Goal: Leave review/rating

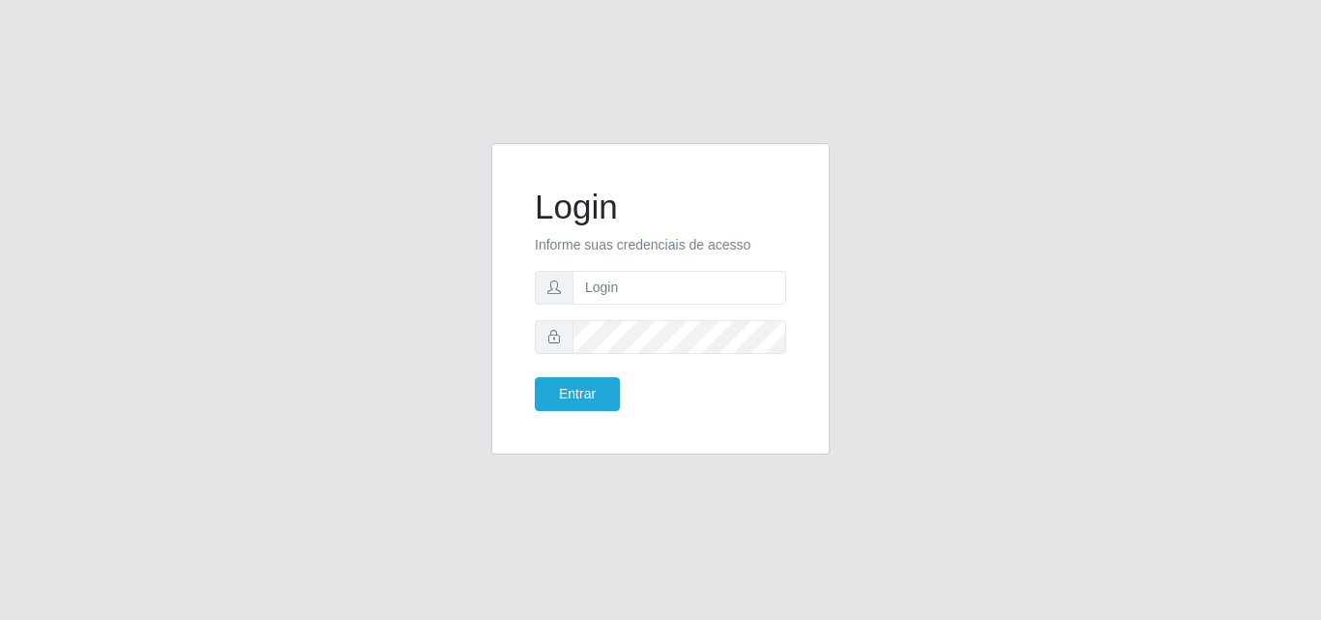
type input "vitoria@saullus"
click at [584, 392] on button "Entrar" at bounding box center [577, 394] width 85 height 34
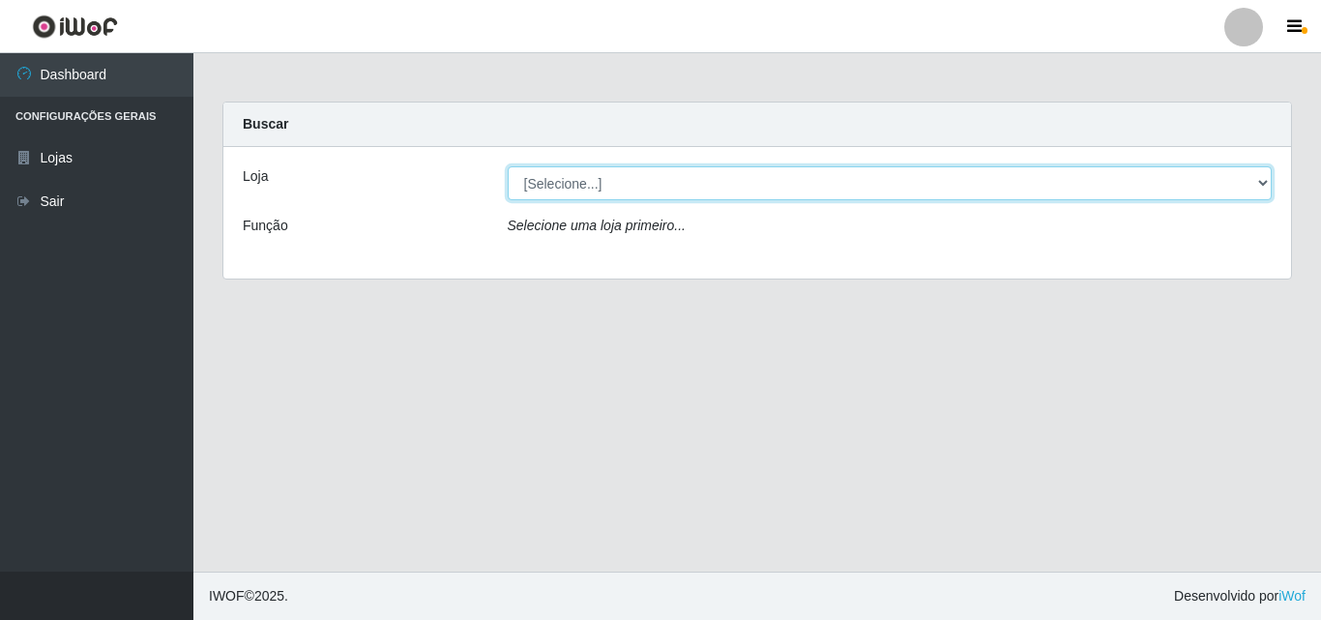
click at [702, 188] on select "[Selecione...] Saullus Supermercados" at bounding box center [890, 183] width 765 height 34
select select "423"
click at [508, 166] on select "[Selecione...] Saullus Supermercados" at bounding box center [890, 183] width 765 height 34
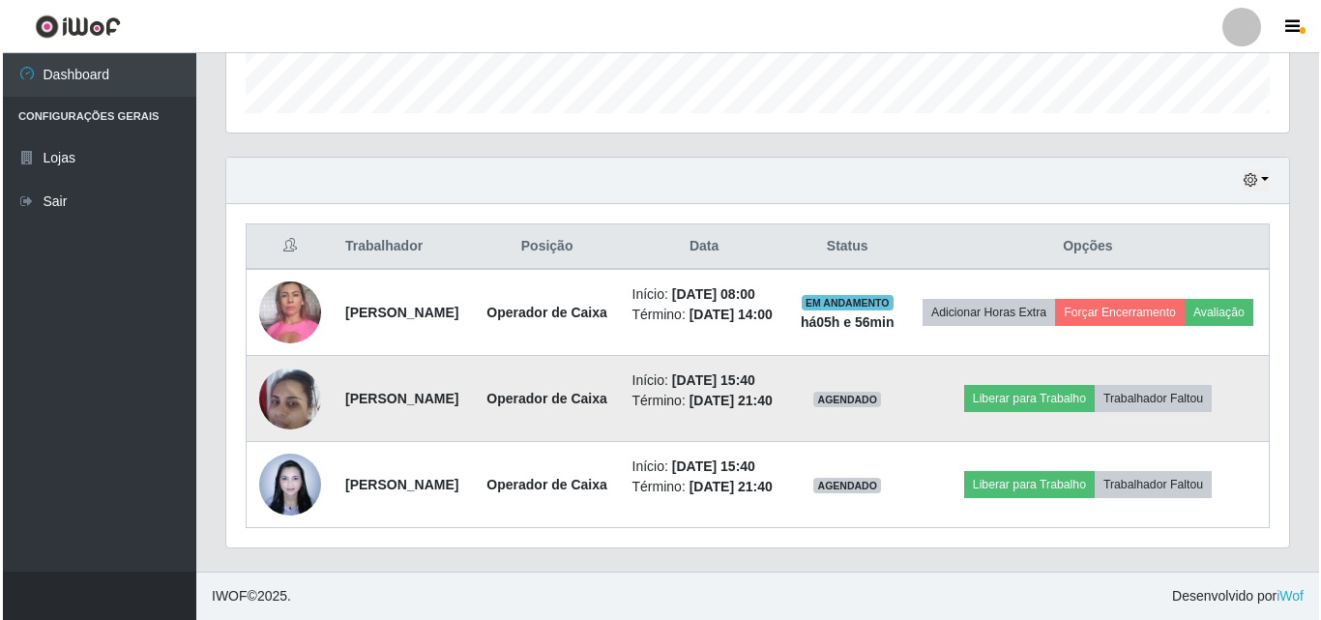
scroll to position [622, 0]
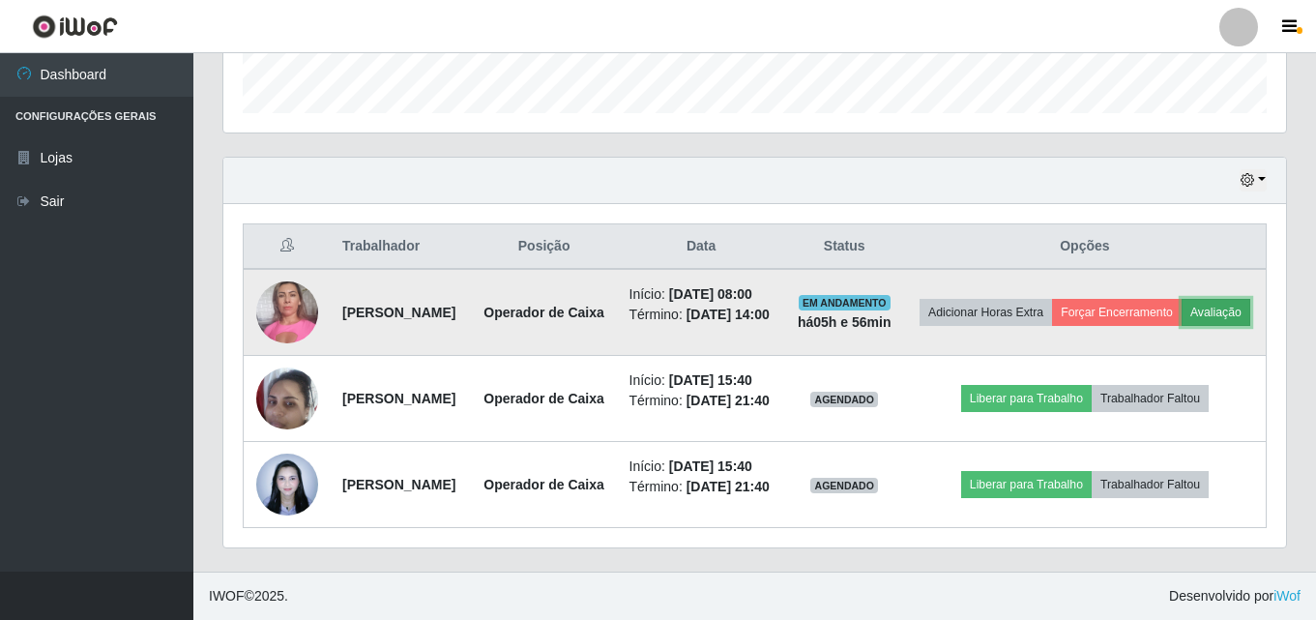
click at [1181, 299] on button "Avaliação" at bounding box center [1215, 312] width 69 height 27
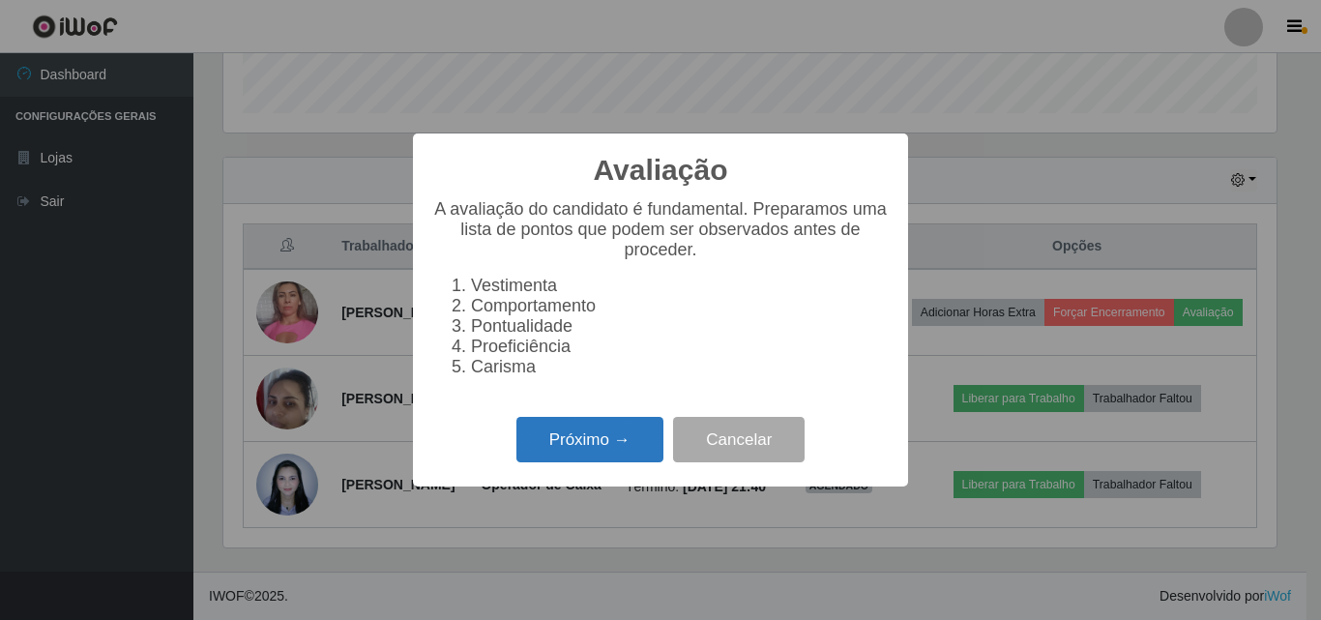
click at [614, 451] on button "Próximo →" at bounding box center [589, 439] width 147 height 45
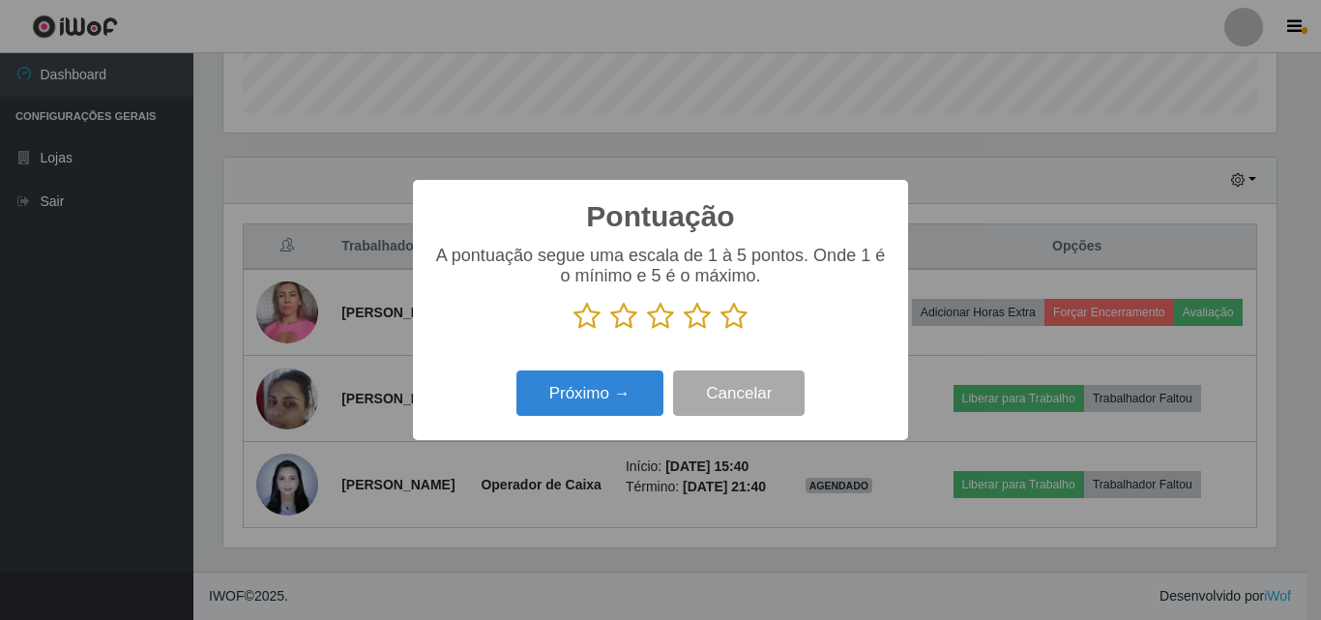
scroll to position [966384, 965732]
click at [742, 314] on icon at bounding box center [733, 316] width 27 height 29
click at [720, 331] on input "radio" at bounding box center [720, 331] width 0 height 0
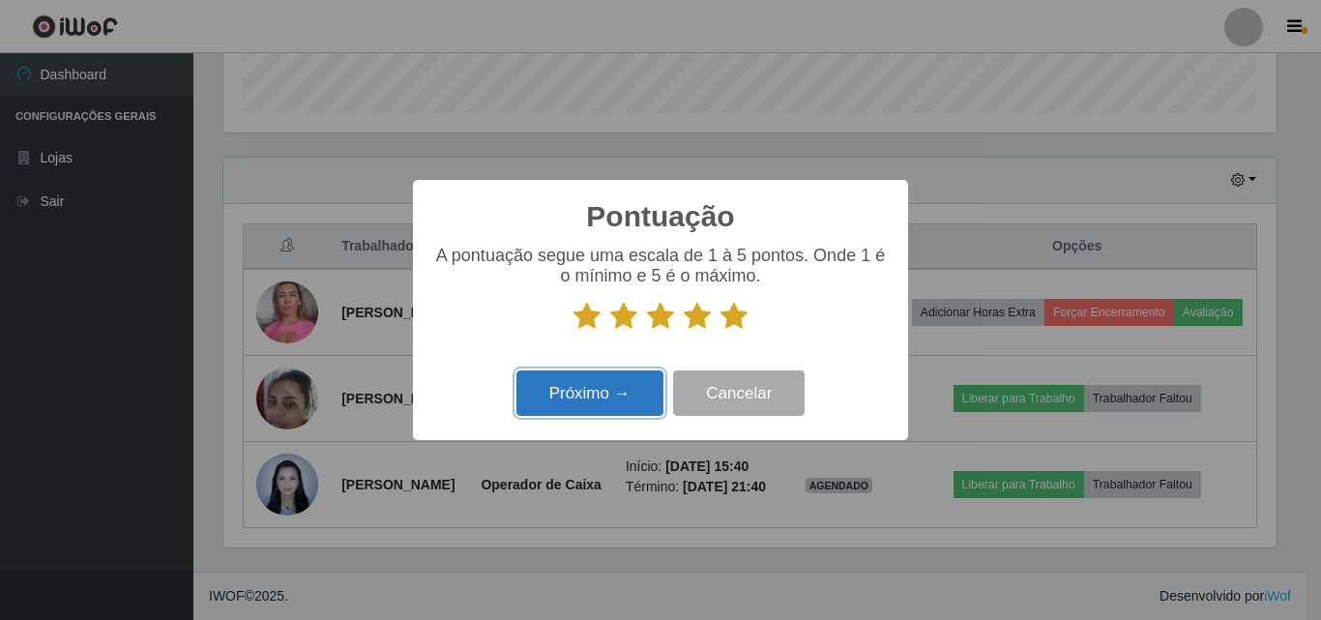
click at [624, 409] on button "Próximo →" at bounding box center [589, 392] width 147 height 45
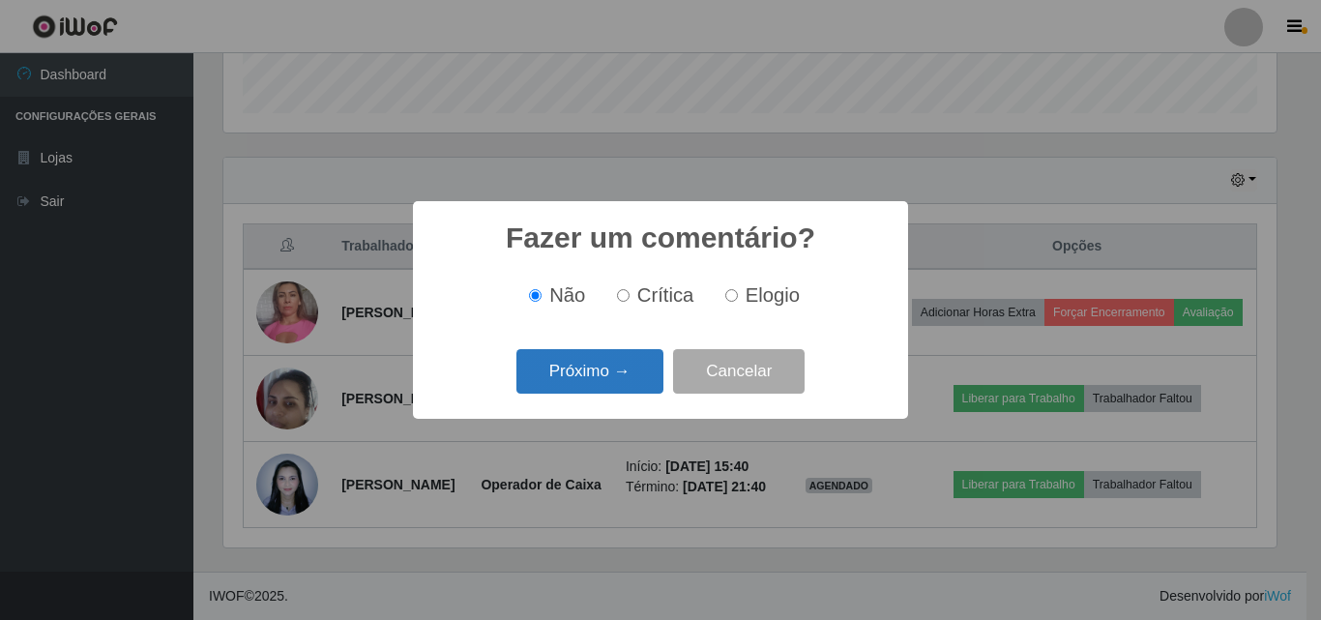
click at [652, 361] on button "Próximo →" at bounding box center [589, 371] width 147 height 45
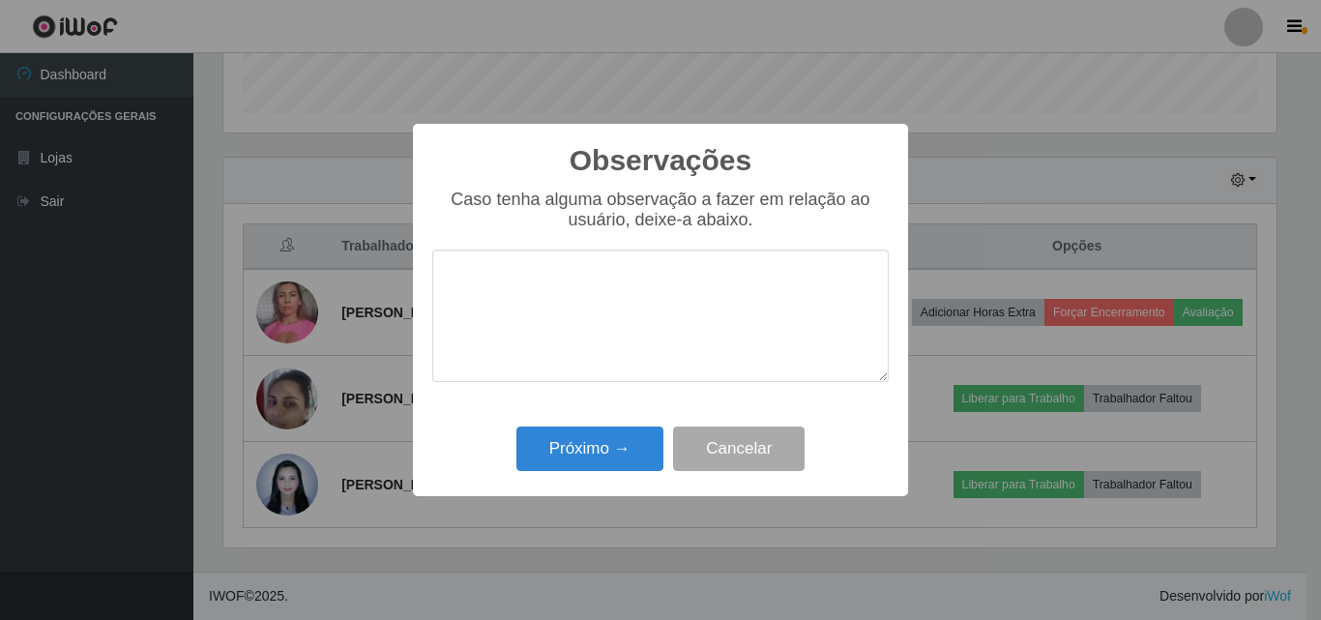
click at [656, 343] on textarea at bounding box center [660, 315] width 456 height 132
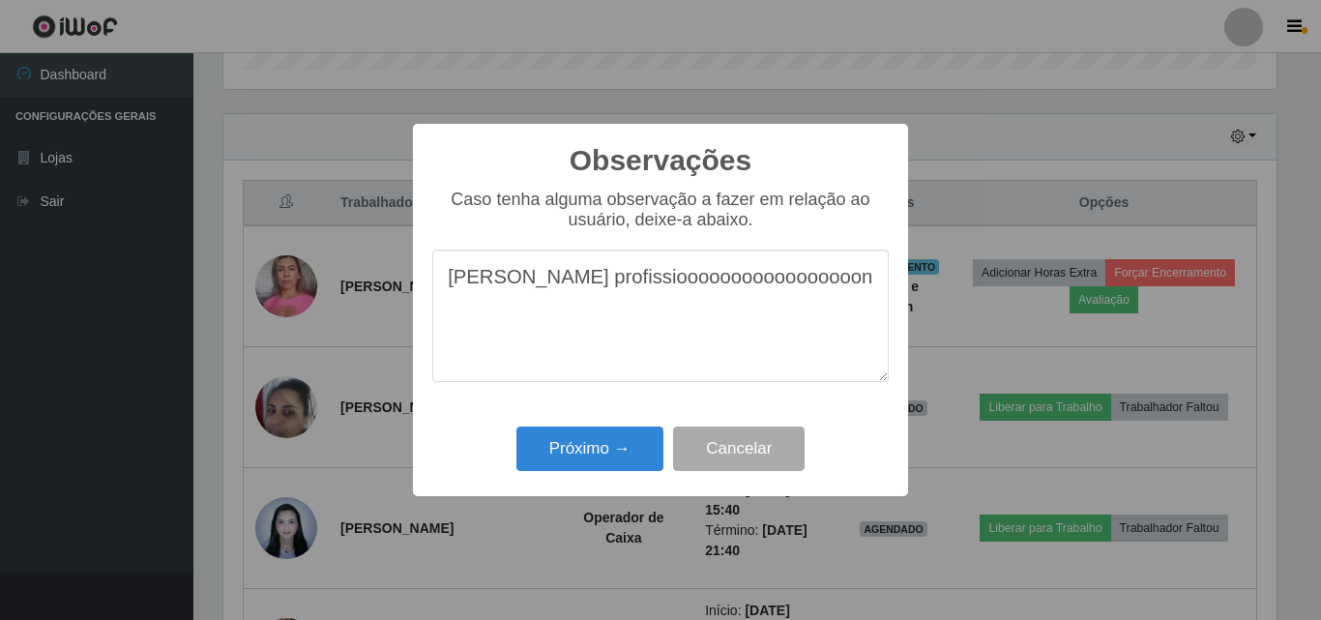
click at [838, 322] on textarea "[PERSON_NAME] profissiooooooooooooooooon" at bounding box center [660, 315] width 456 height 132
drag, startPoint x: 790, startPoint y: 285, endPoint x: 609, endPoint y: 279, distance: 180.9
click at [609, 279] on textarea "[PERSON_NAME] profissiooooooooooooooooon" at bounding box center [660, 315] width 456 height 132
click at [615, 279] on textarea "[PERSON_NAME] profissiooo" at bounding box center [660, 315] width 456 height 132
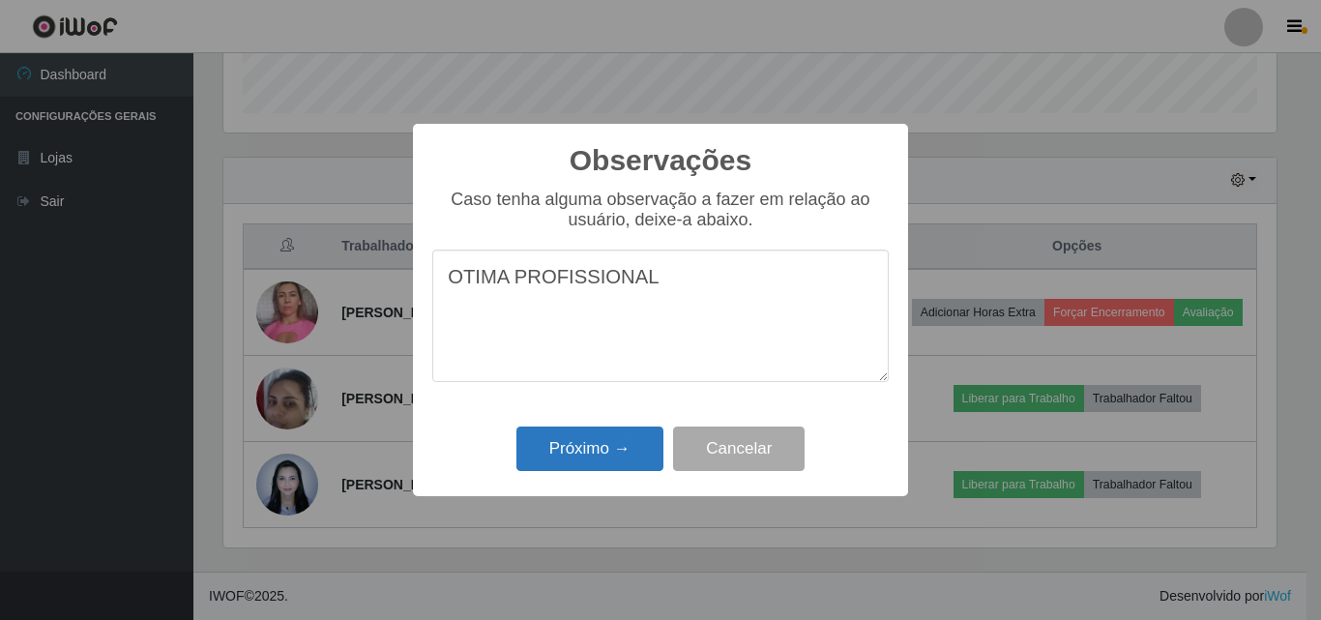
type textarea "OTIMA PROFISSIONAL"
click at [648, 432] on button "Próximo →" at bounding box center [589, 448] width 147 height 45
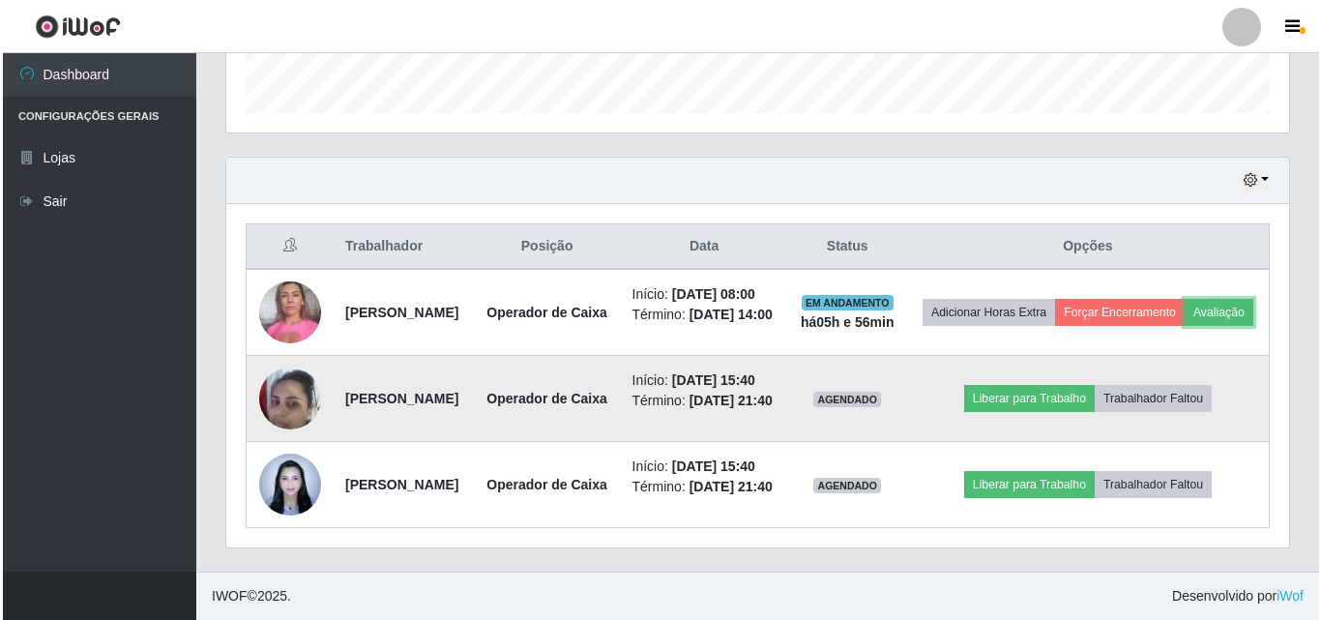
scroll to position [401, 1062]
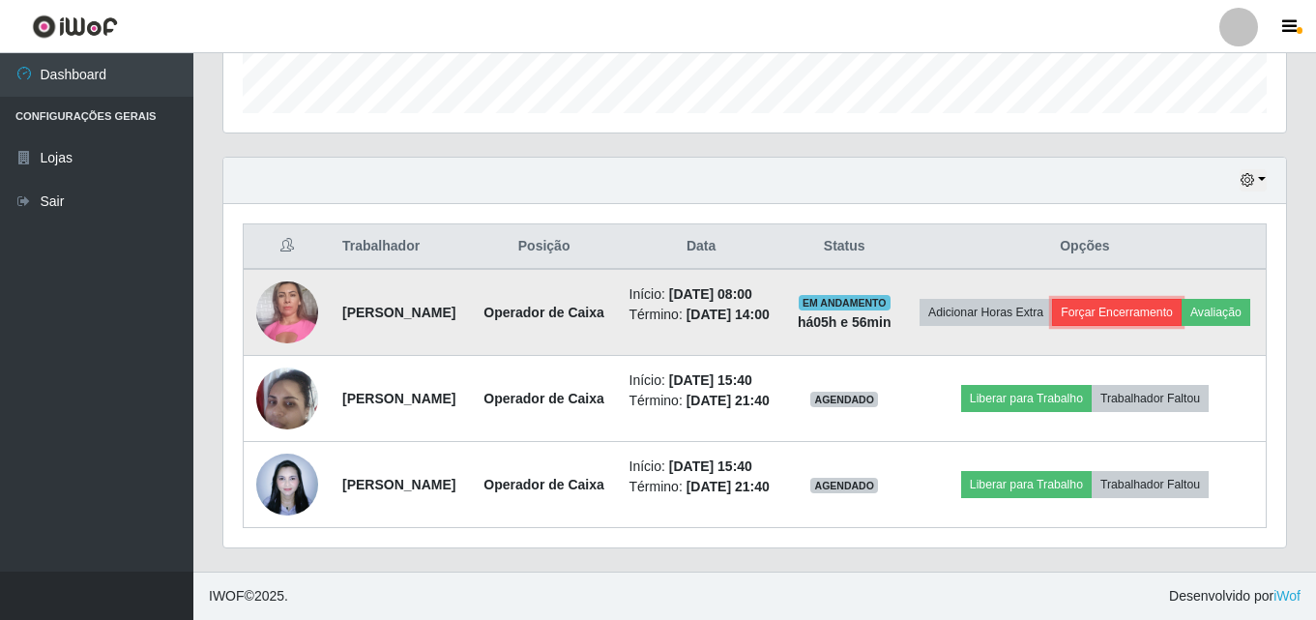
click at [1164, 299] on button "Forçar Encerramento" at bounding box center [1117, 312] width 130 height 27
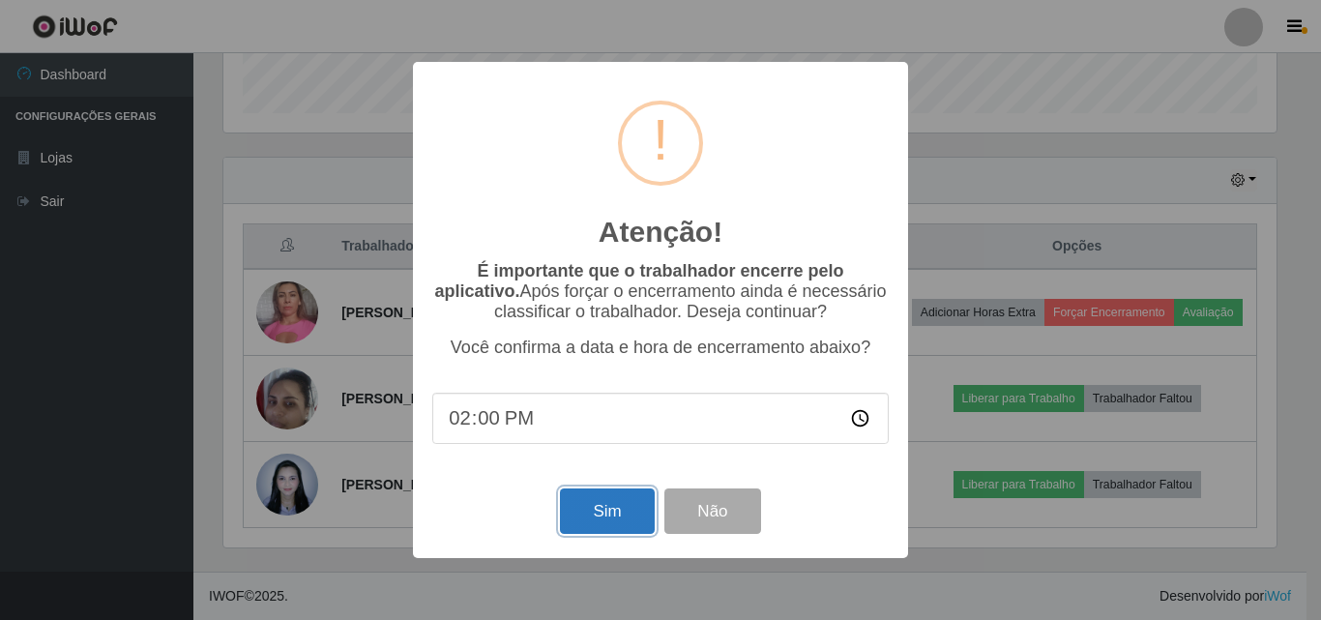
click at [581, 521] on button "Sim" at bounding box center [607, 510] width 94 height 45
